Goal: Task Accomplishment & Management: Manage account settings

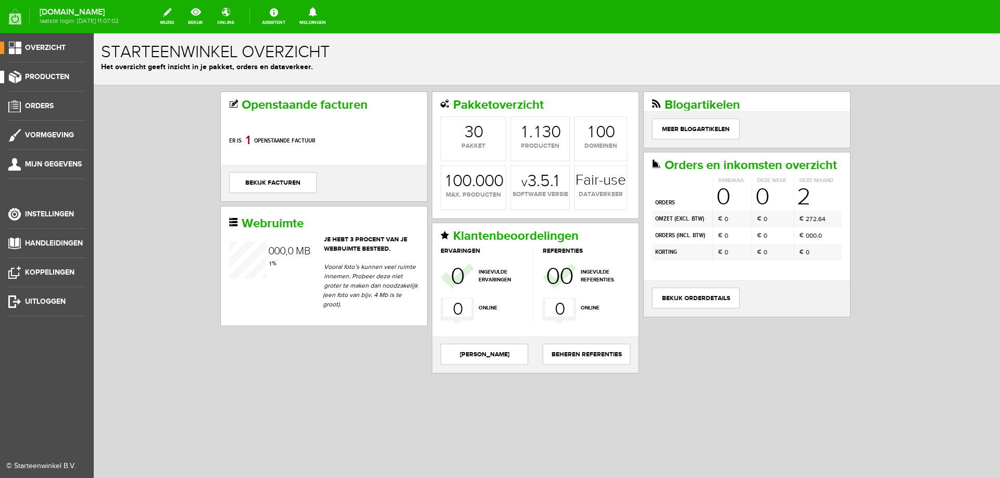
click at [43, 77] on span "Producten" at bounding box center [47, 76] width 44 height 9
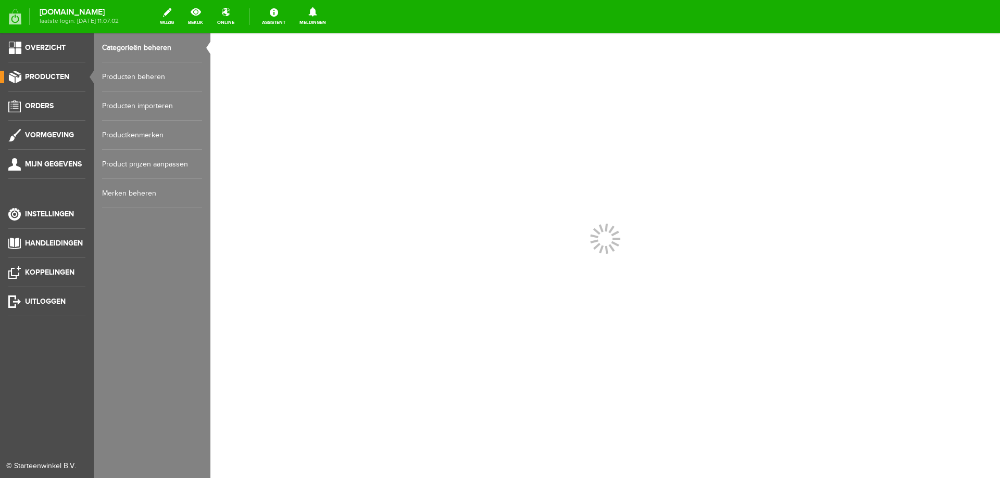
click at [43, 77] on span "Producten" at bounding box center [47, 76] width 44 height 9
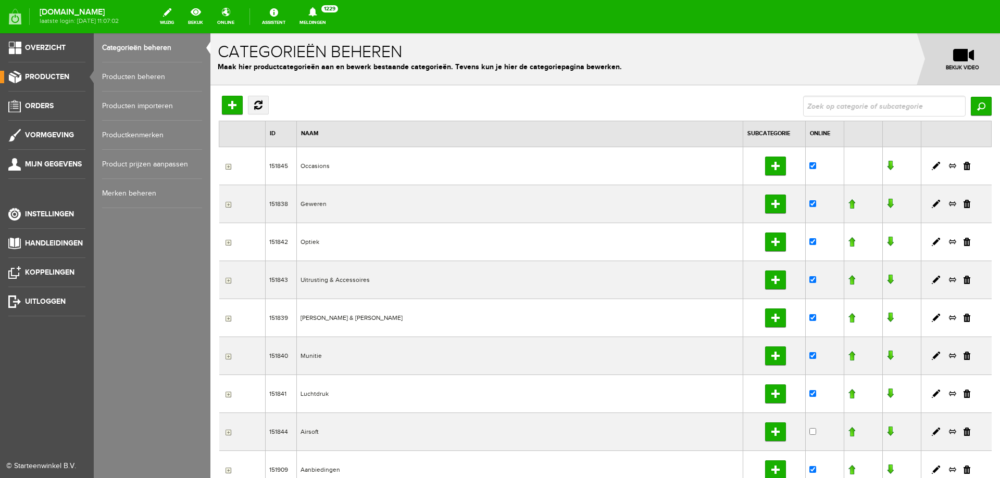
click at [155, 73] on link "Producten beheren" at bounding box center [152, 76] width 100 height 29
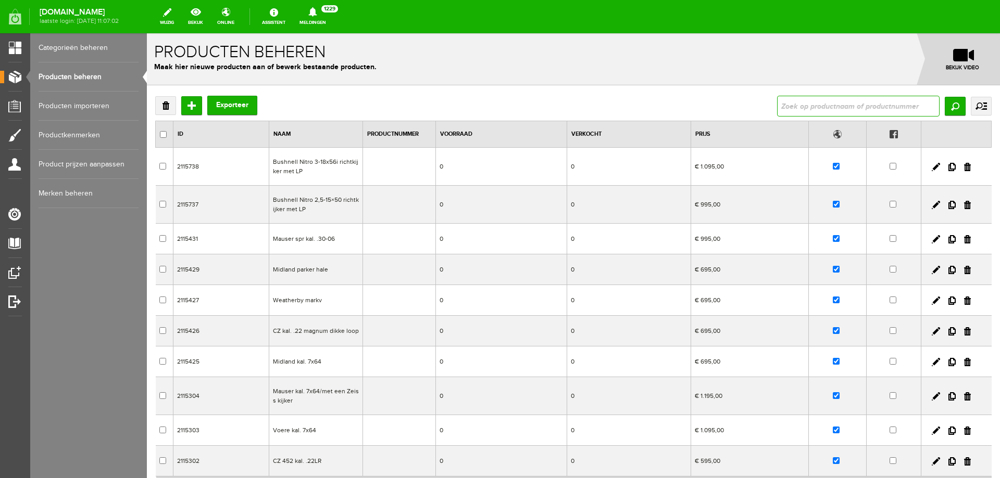
click at [811, 108] on input "text" at bounding box center [858, 106] width 162 height 21
type input "knal"
click at [948, 104] on input "Zoeken" at bounding box center [954, 106] width 21 height 19
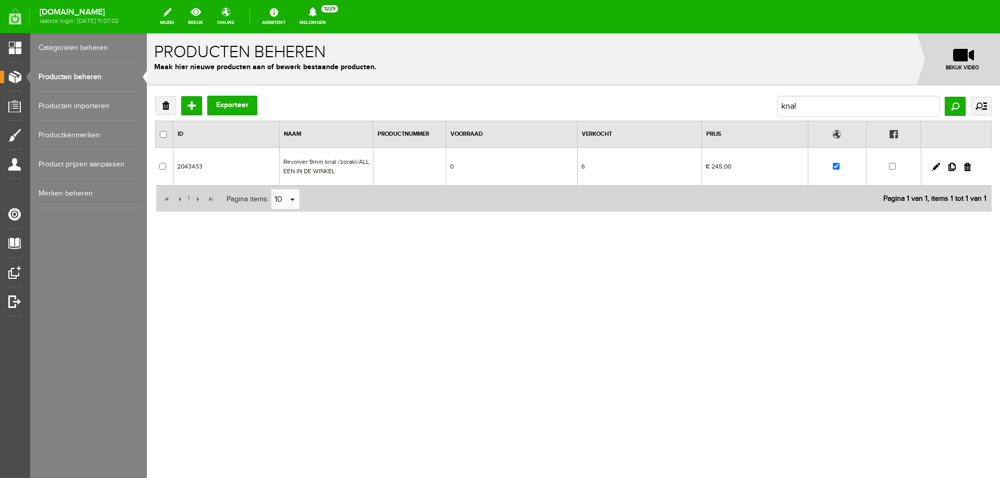
click at [719, 167] on td "€ 245,00" at bounding box center [755, 167] width 106 height 38
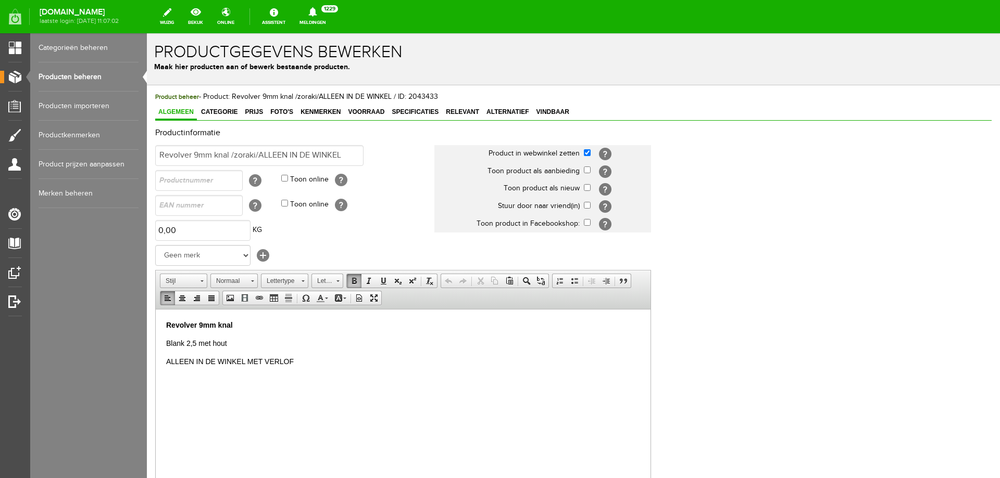
click at [299, 357] on p "ALLEEN IN DE WINKEL MET VERLOF" at bounding box center [403, 361] width 474 height 11
click at [258, 111] on span "Prijs" at bounding box center [254, 111] width 24 height 7
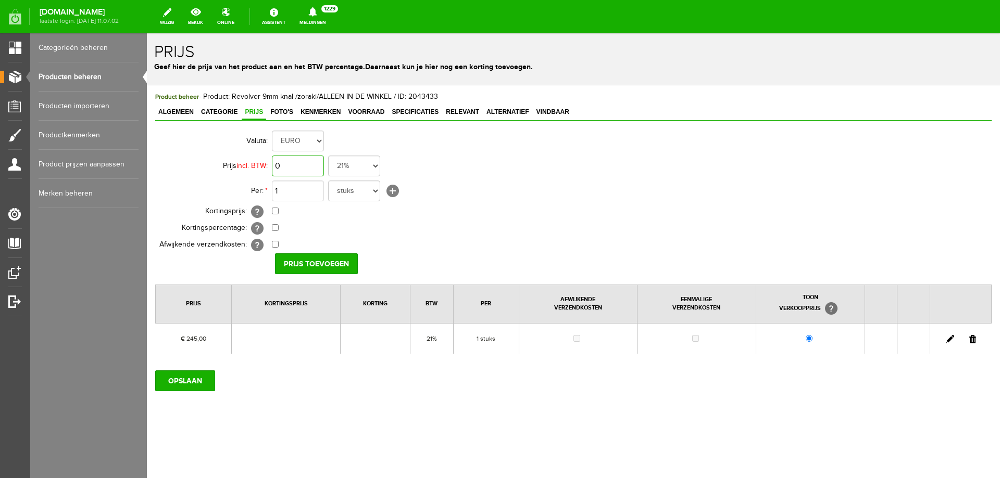
click at [312, 170] on input "0" at bounding box center [298, 166] width 52 height 21
type input "€ 300,00"
click at [273, 213] on input "checkbox" at bounding box center [275, 211] width 7 height 7
checkbox input "true"
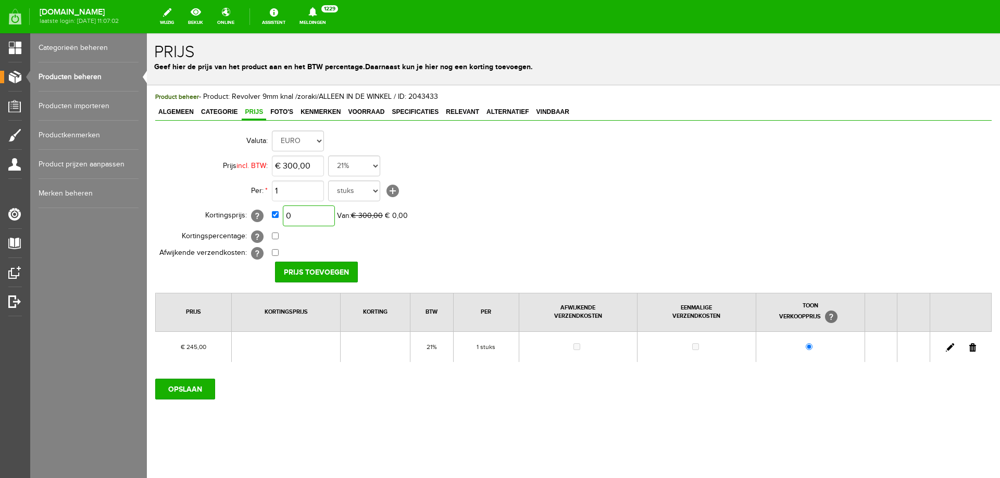
click at [313, 217] on input "0" at bounding box center [309, 216] width 52 height 21
type input "€ 275,00"
click at [331, 269] on input "Prijs toevoegen" at bounding box center [316, 272] width 83 height 21
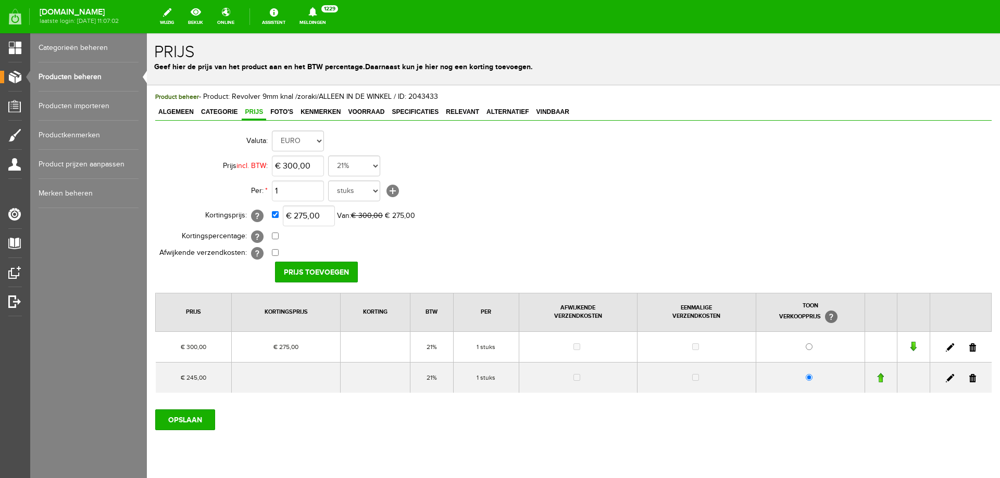
click at [969, 379] on link at bounding box center [972, 378] width 7 height 8
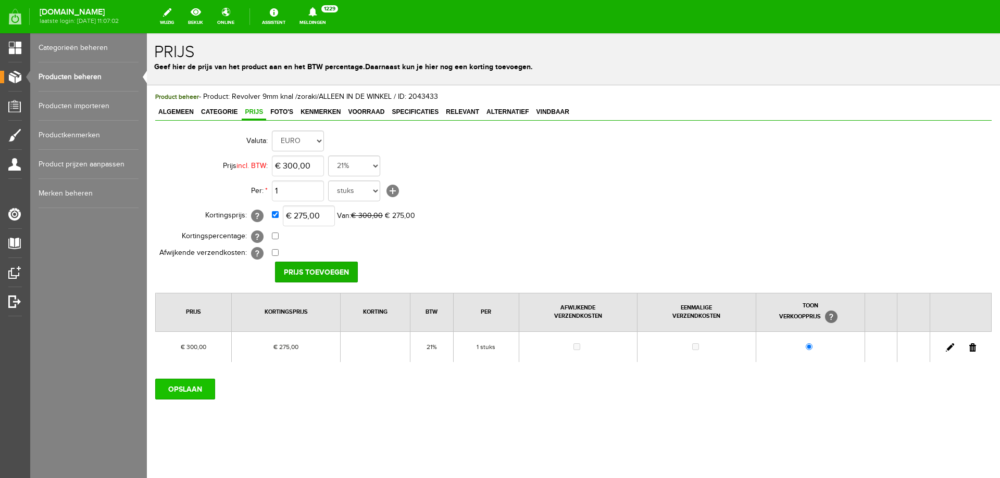
click at [179, 387] on input "OPSLAAN" at bounding box center [185, 389] width 60 height 21
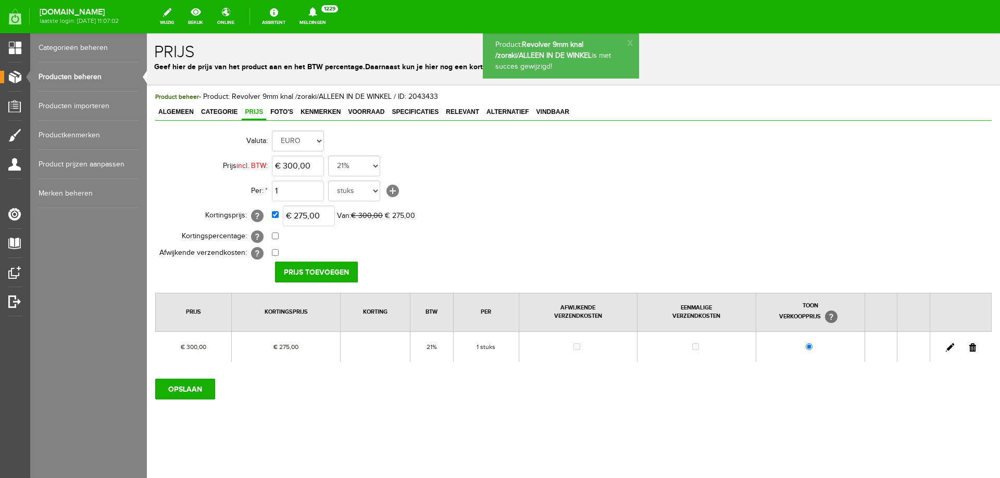
click at [75, 74] on link "Producten beheren" at bounding box center [89, 76] width 100 height 29
